Goal: Information Seeking & Learning: Learn about a topic

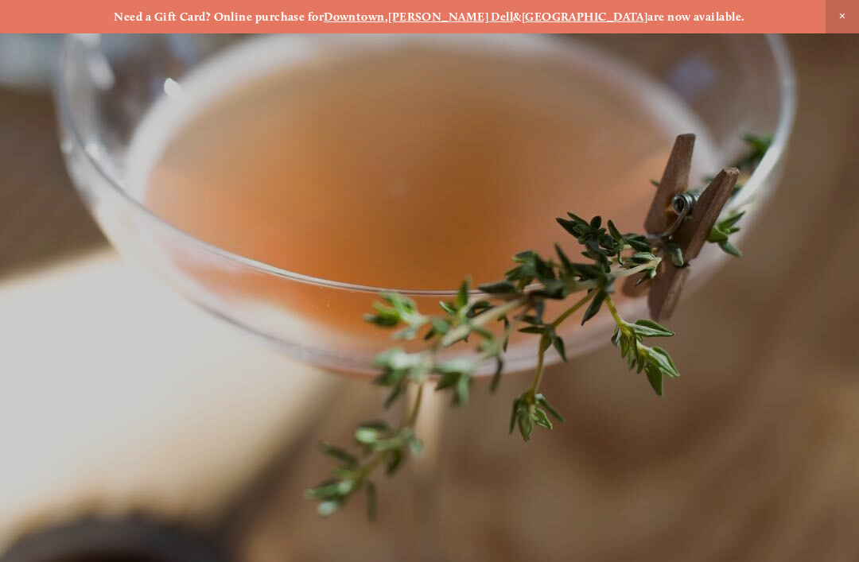
scroll to position [-16, 0]
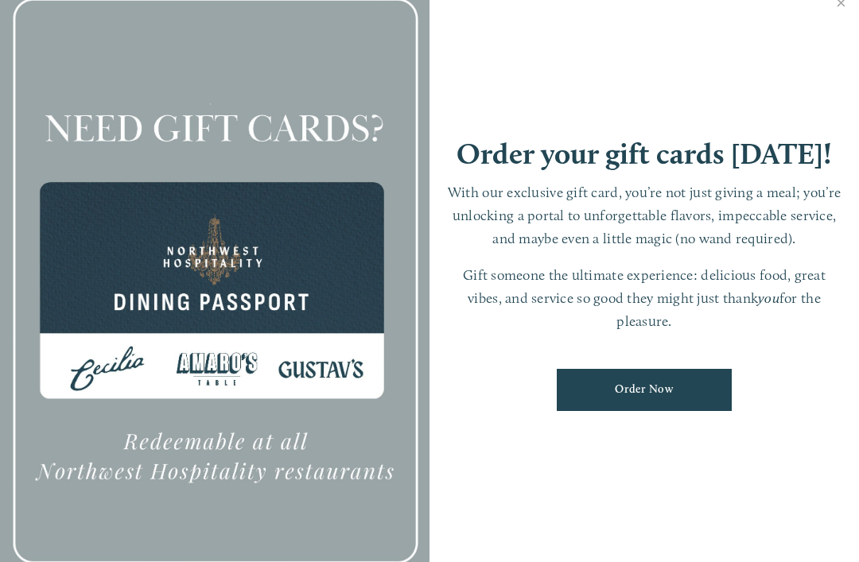
click at [835, 27] on link "Close" at bounding box center [840, 5] width 31 height 45
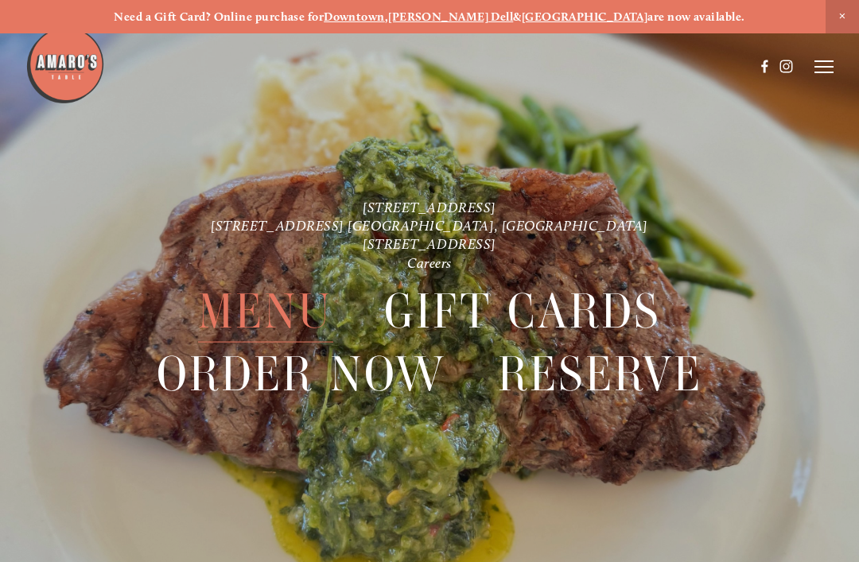
click at [266, 312] on span "Menu" at bounding box center [265, 312] width 134 height 62
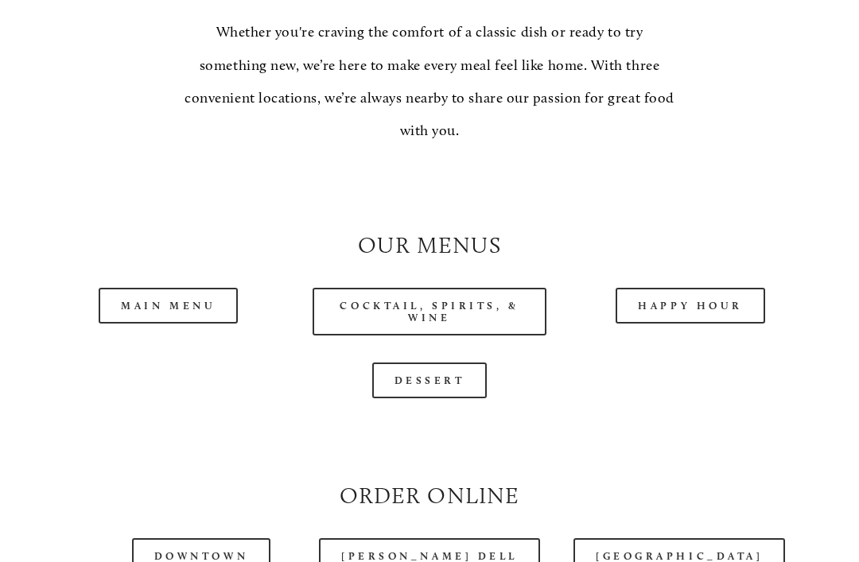
scroll to position [1231, 0]
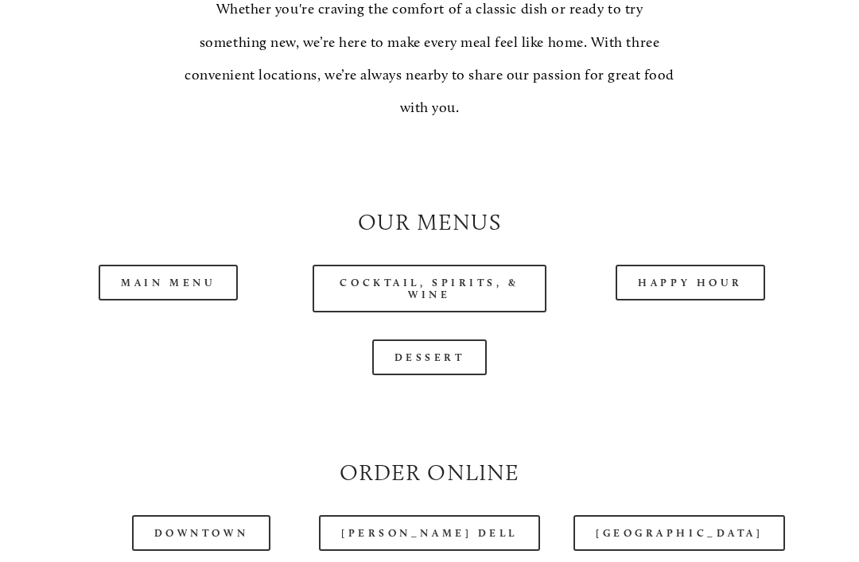
click at [211, 521] on link "Downtown" at bounding box center [201, 534] width 138 height 36
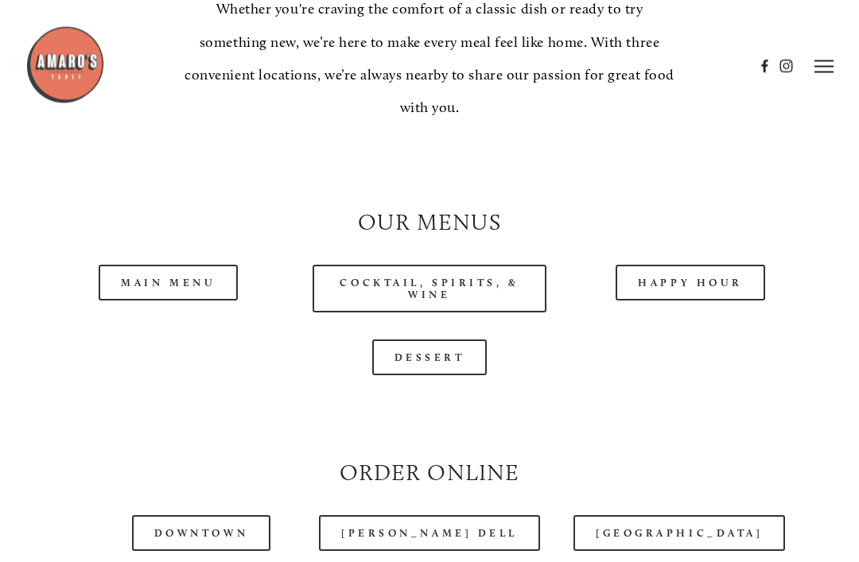
scroll to position [0, 0]
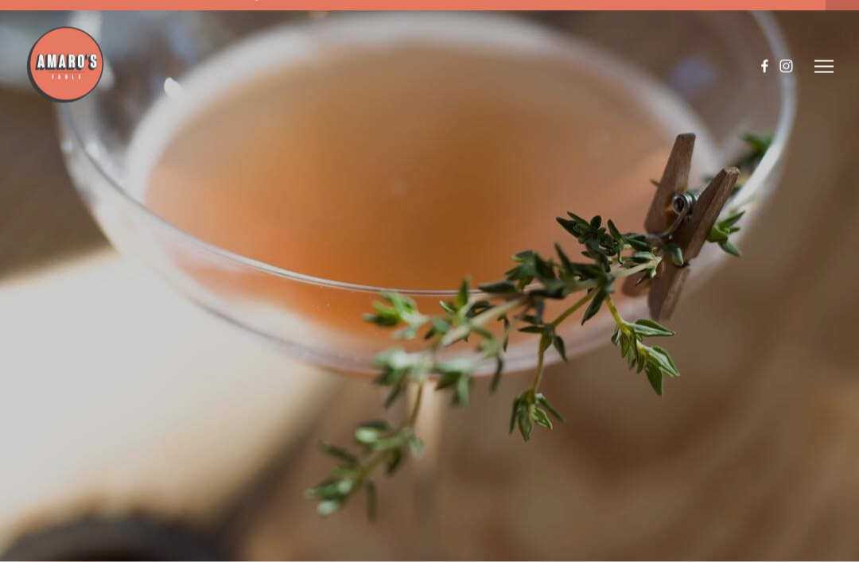
scroll to position [33, 0]
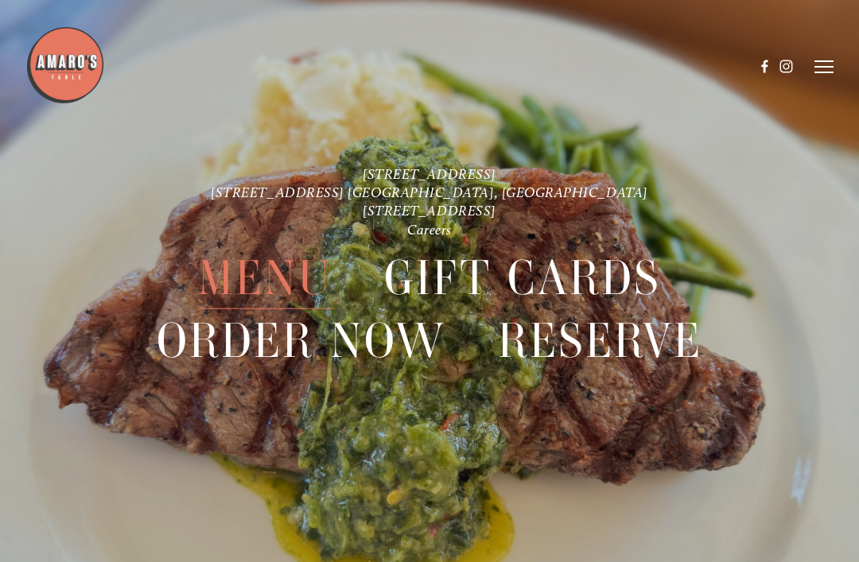
click at [295, 294] on span "Menu" at bounding box center [265, 278] width 134 height 62
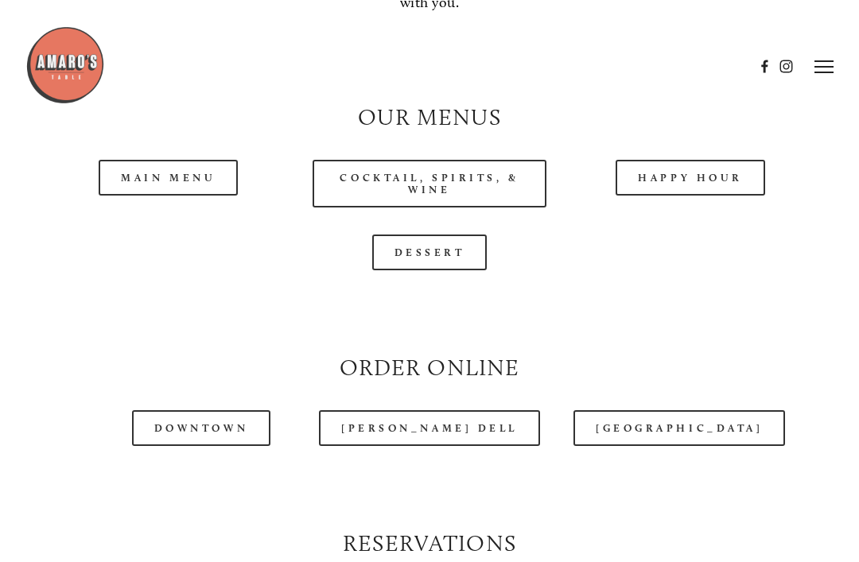
scroll to position [1328, 0]
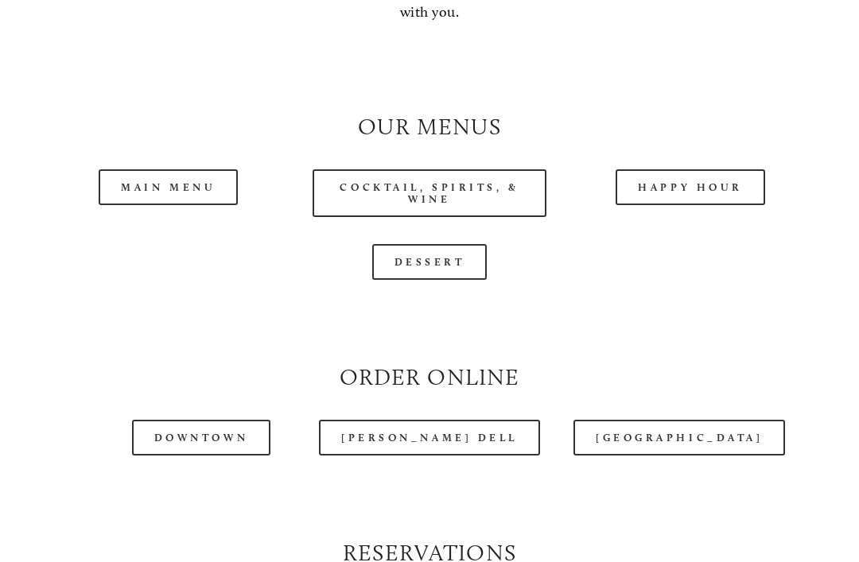
click at [180, 174] on link "Main Menu" at bounding box center [168, 187] width 139 height 36
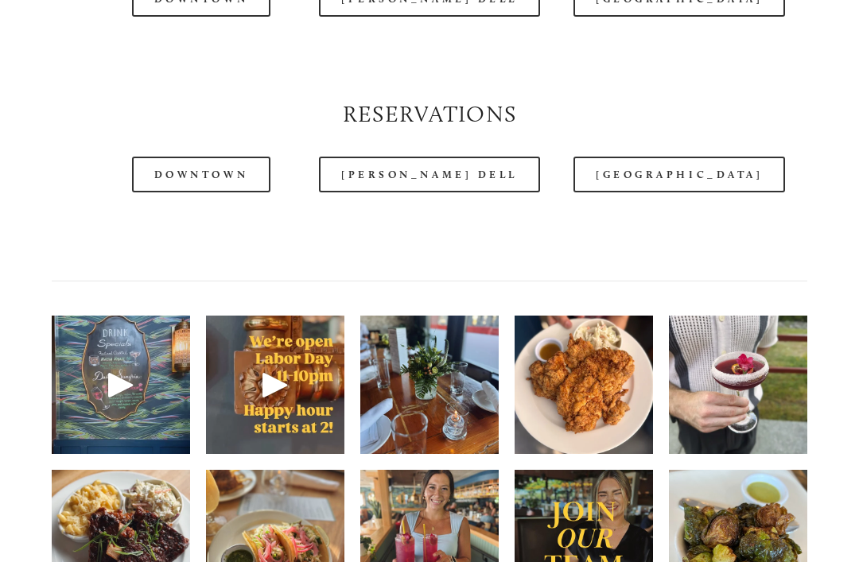
scroll to position [1766, 0]
click at [673, 179] on link "[GEOGRAPHIC_DATA]" at bounding box center [678, 175] width 211 height 36
